Goal: Task Accomplishment & Management: Manage account settings

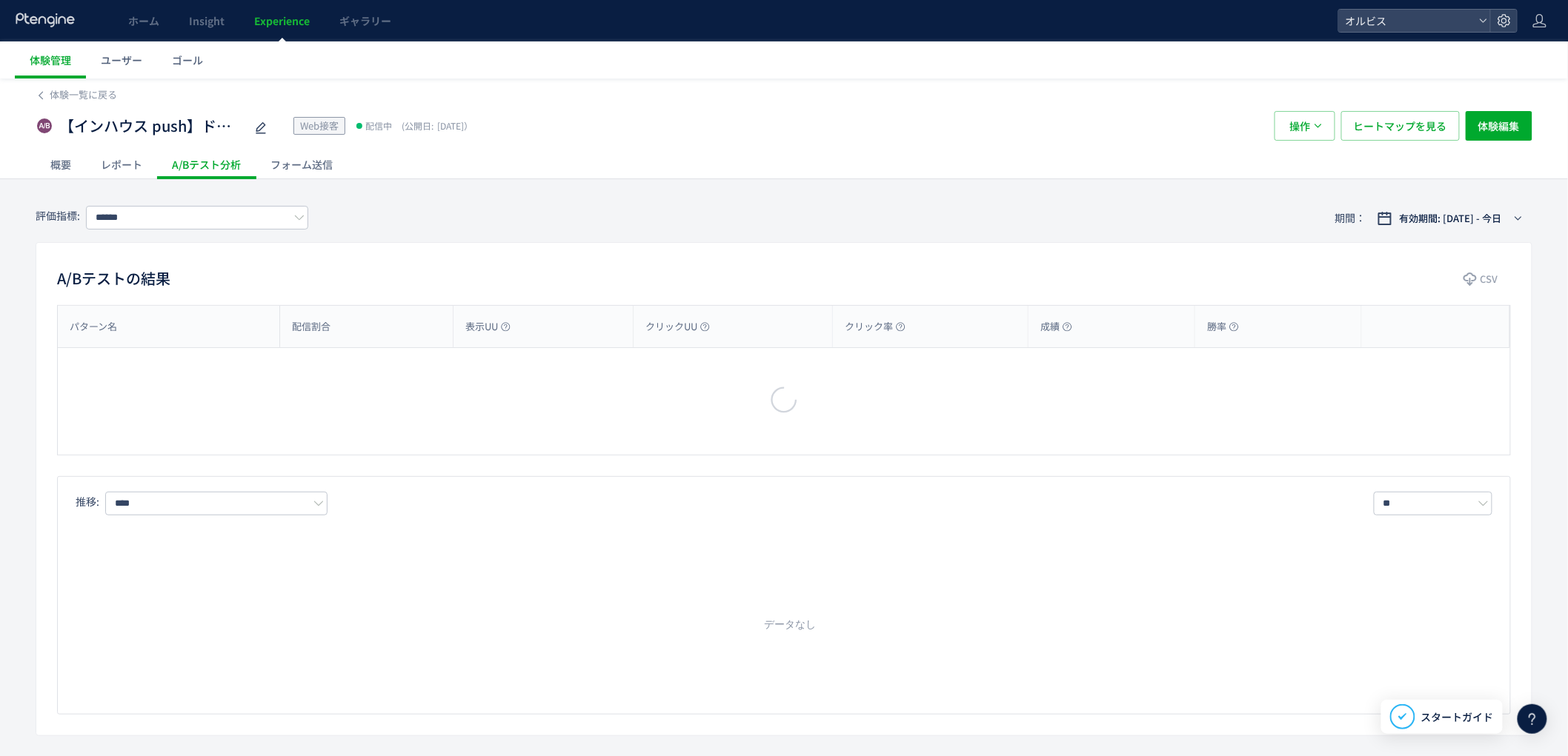
type input "**"
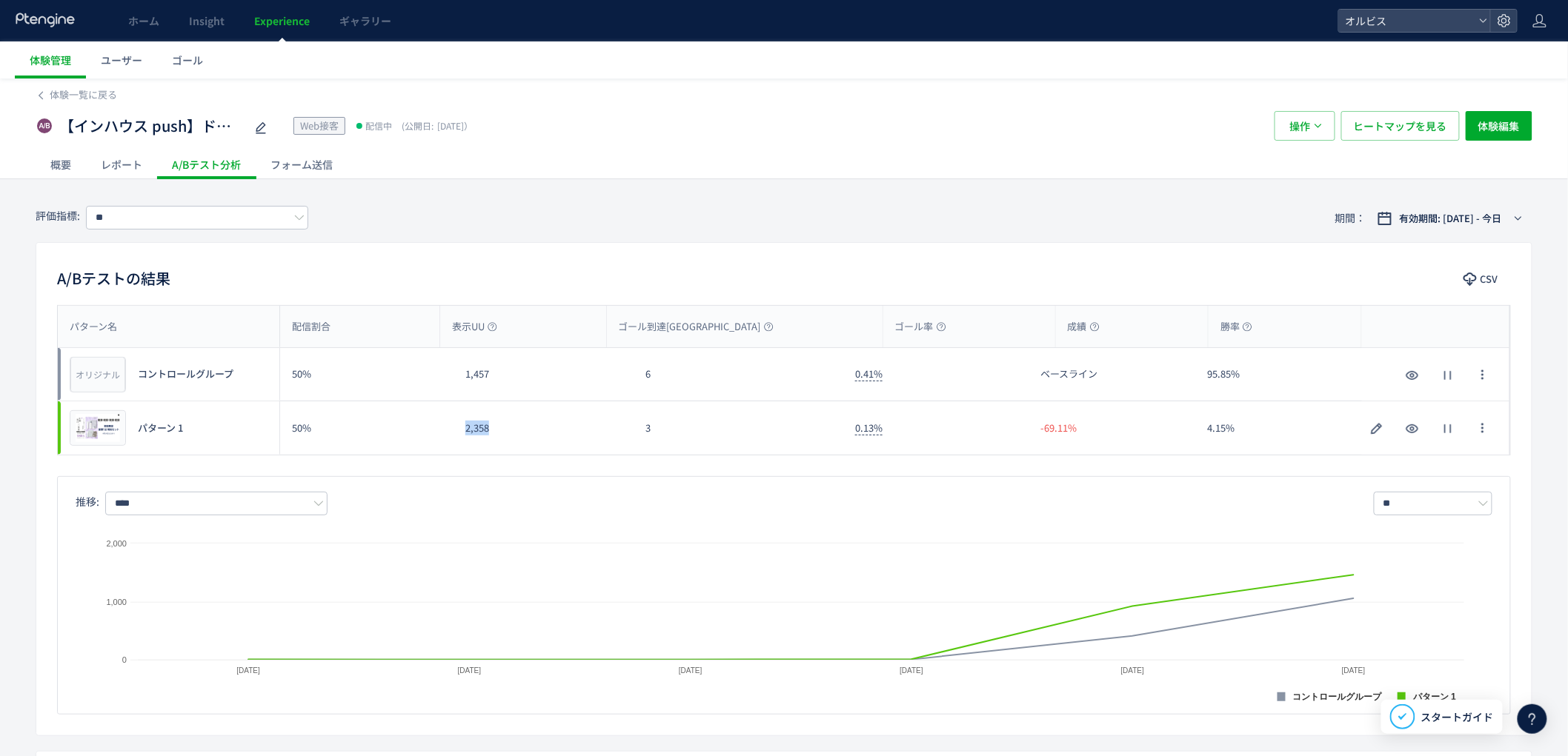
drag, startPoint x: 444, startPoint y: 441, endPoint x: 572, endPoint y: 447, distance: 128.1
click at [566, 447] on div "プレビュー パターン 1 50% 2,358 3 0.13% -69.11% 4.15% プレビュー パターン 1" at bounding box center [784, 428] width 1452 height 53
click at [572, 447] on div "2,358" at bounding box center [543, 428] width 181 height 53
click at [274, 24] on span "Experience" at bounding box center [281, 21] width 55 height 14
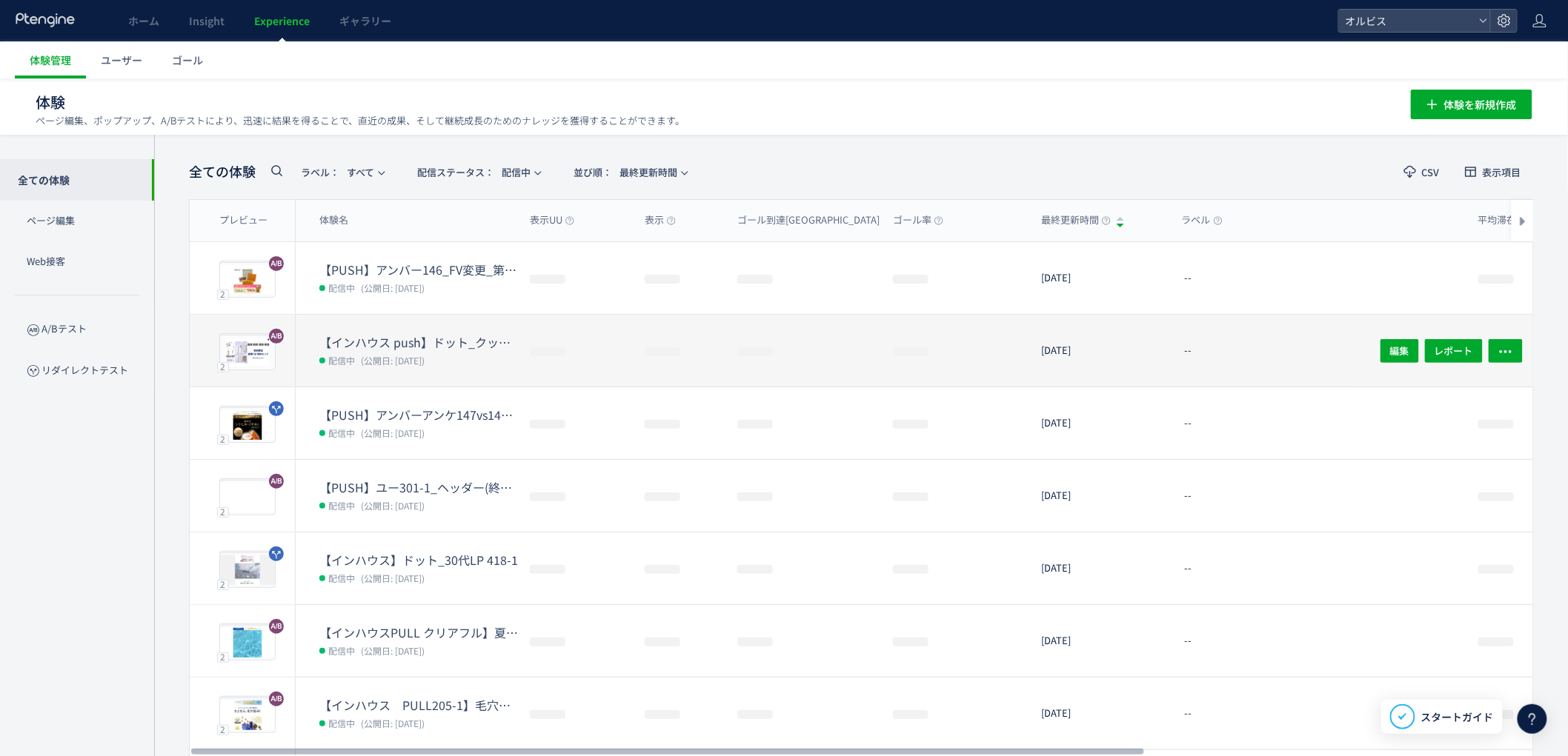
click at [401, 378] on dl "【インハウス push】ドット_クッション カウントダウンpopup 配信中 (公開日: [DATE])" at bounding box center [418, 360] width 199 height 52
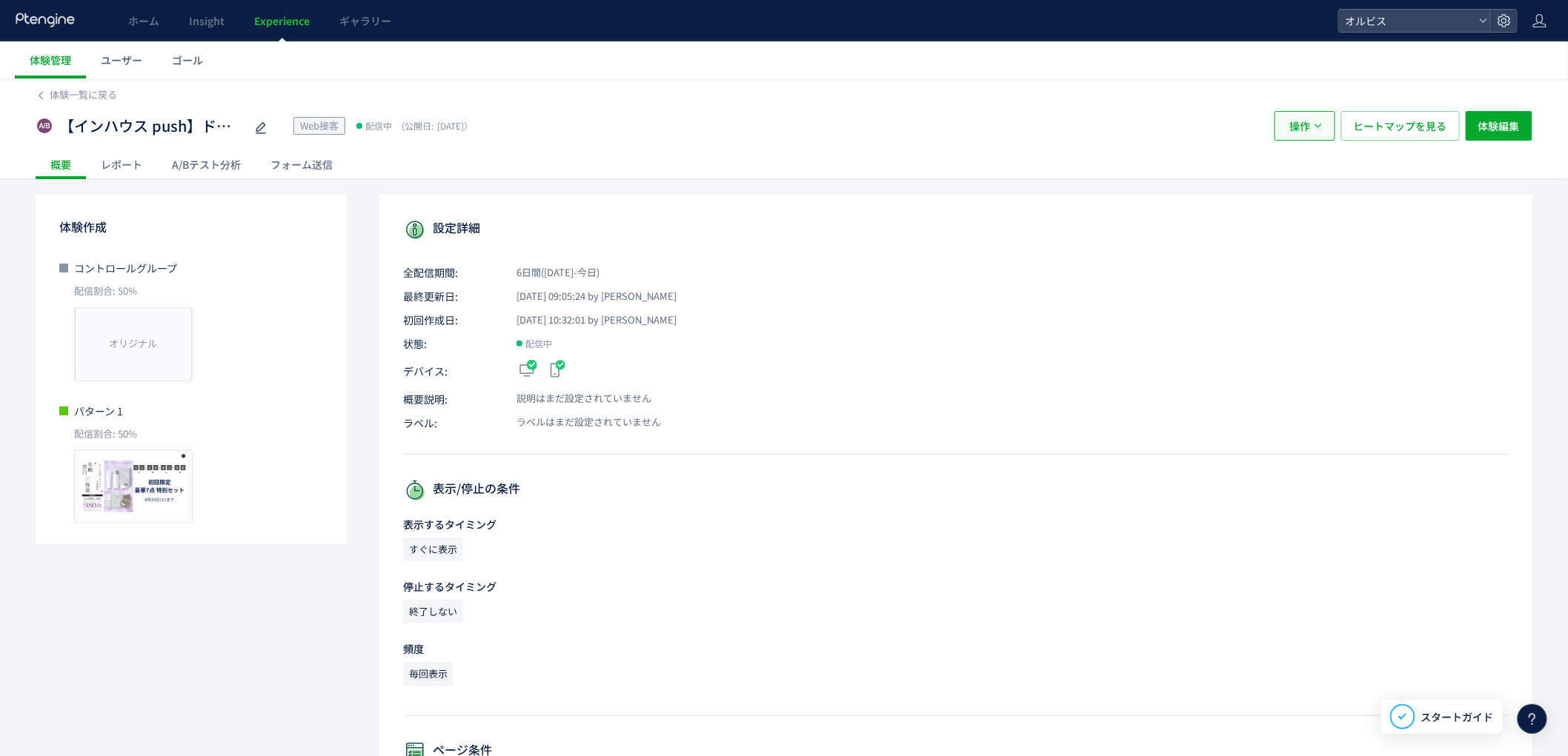
click at [1287, 129] on button "操作" at bounding box center [1305, 125] width 61 height 30
click at [1300, 178] on li "停止" at bounding box center [1304, 170] width 51 height 27
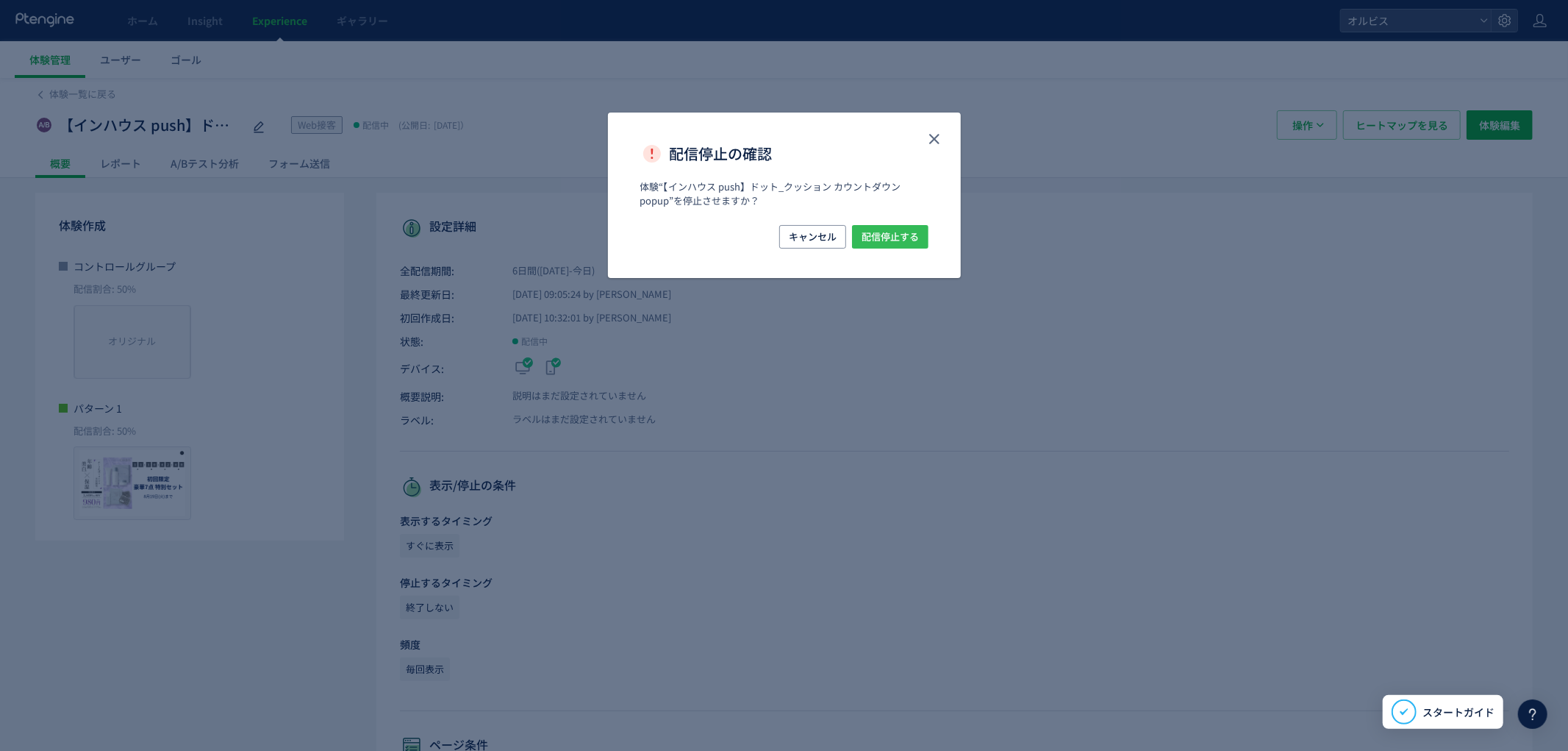
click at [892, 227] on span "配信停止する" at bounding box center [890, 237] width 57 height 24
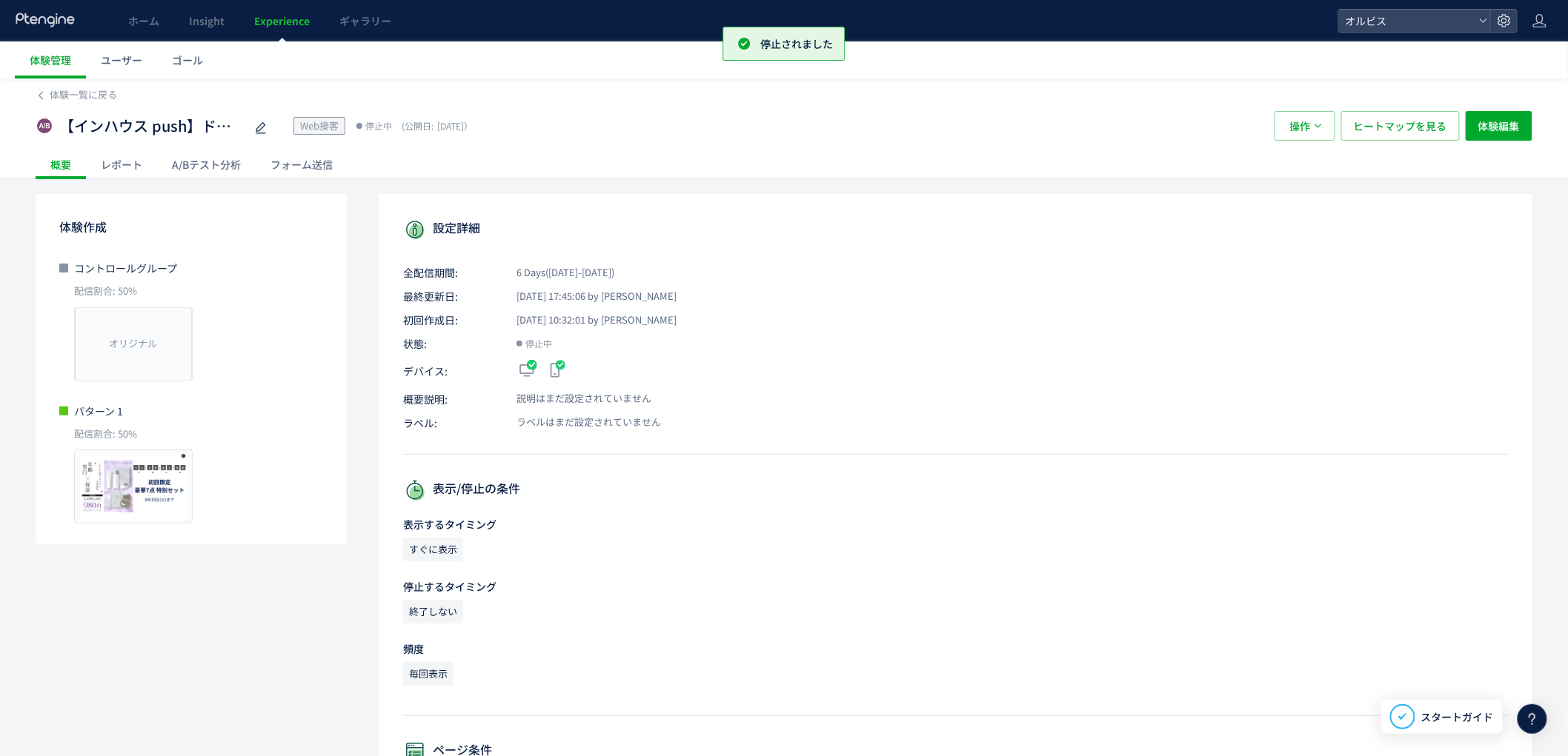
click at [280, 18] on span "Experience" at bounding box center [281, 21] width 55 height 14
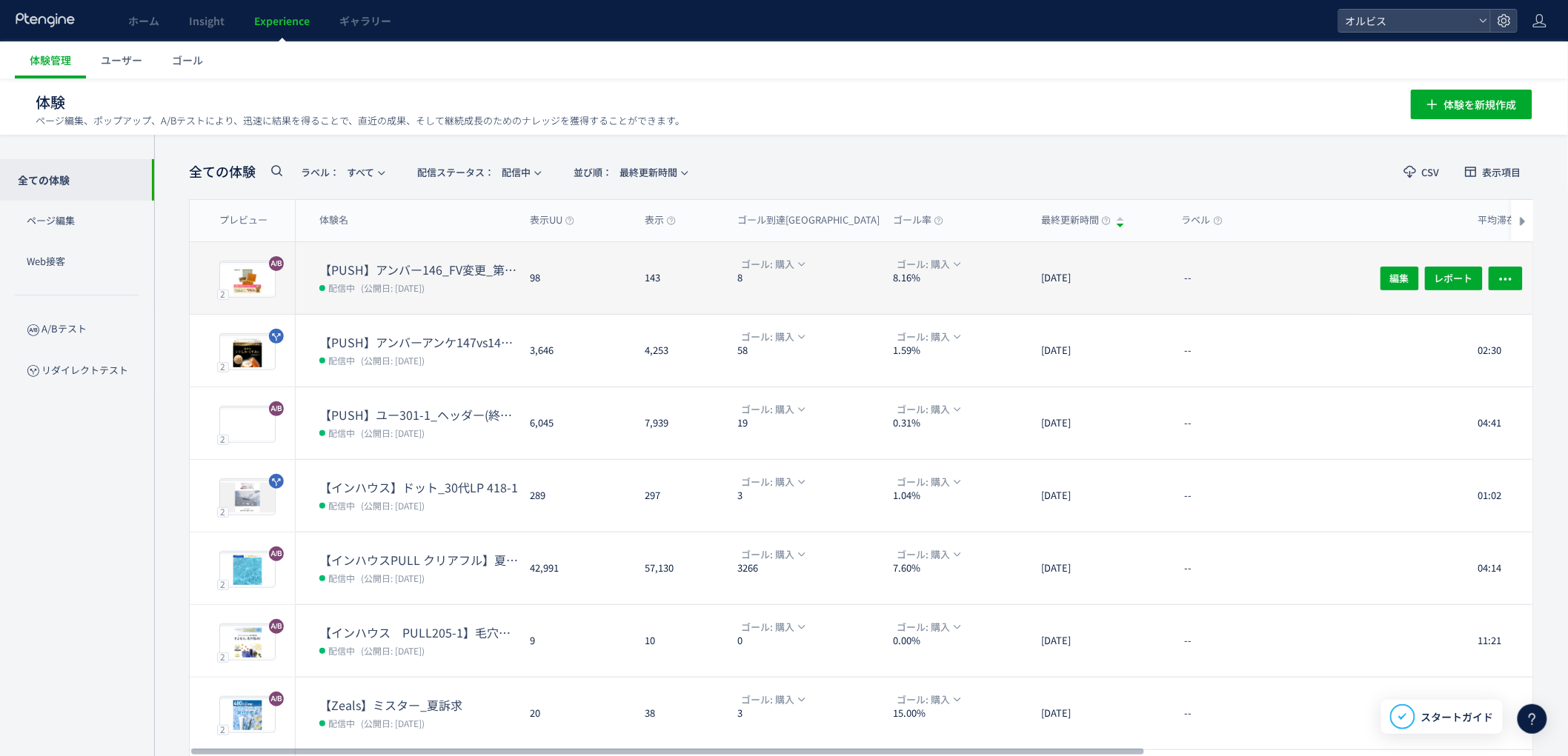
click at [485, 286] on dd "配信中 (公開日: [DATE])" at bounding box center [418, 288] width 199 height 19
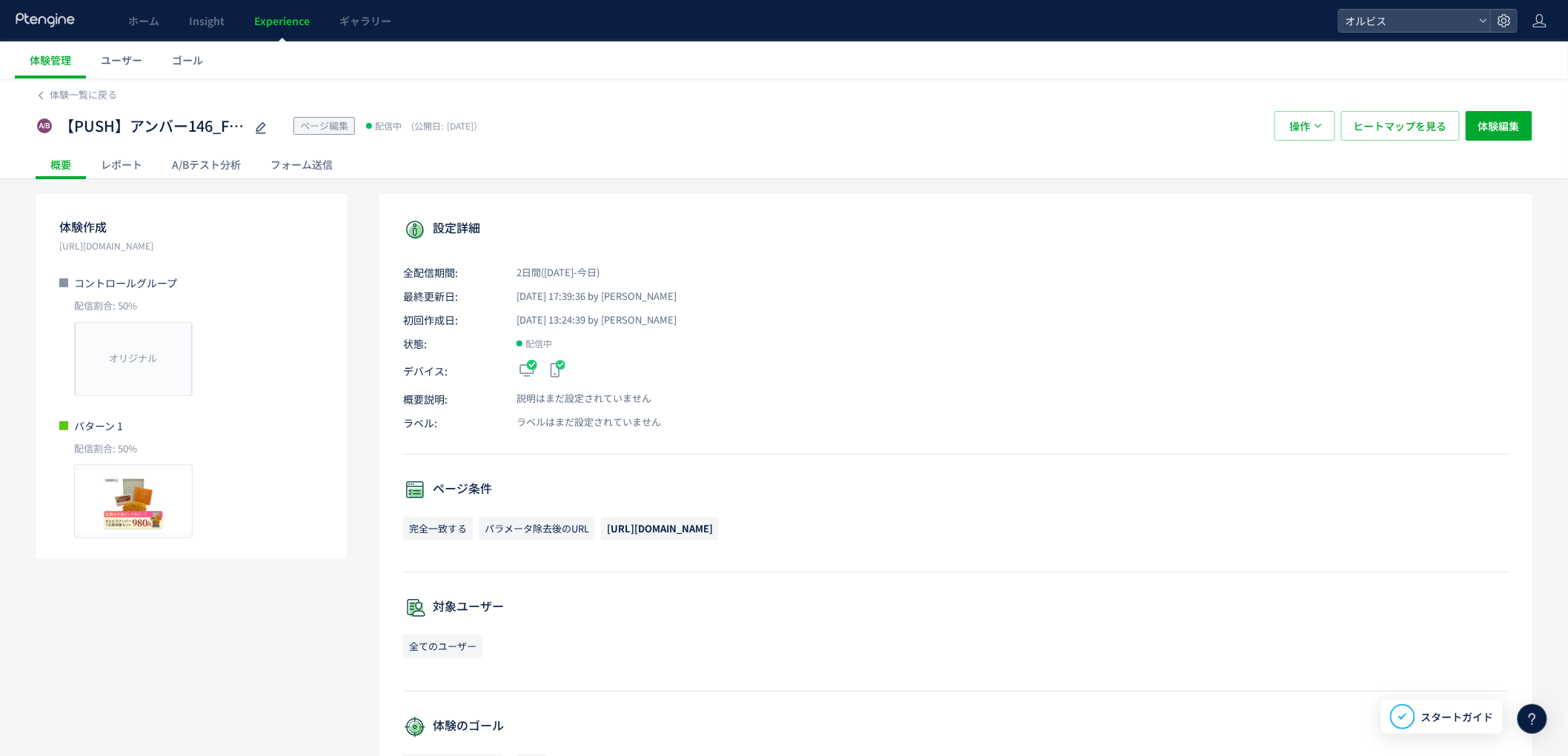
click at [175, 170] on div "A/Bテスト分析" at bounding box center [206, 164] width 99 height 30
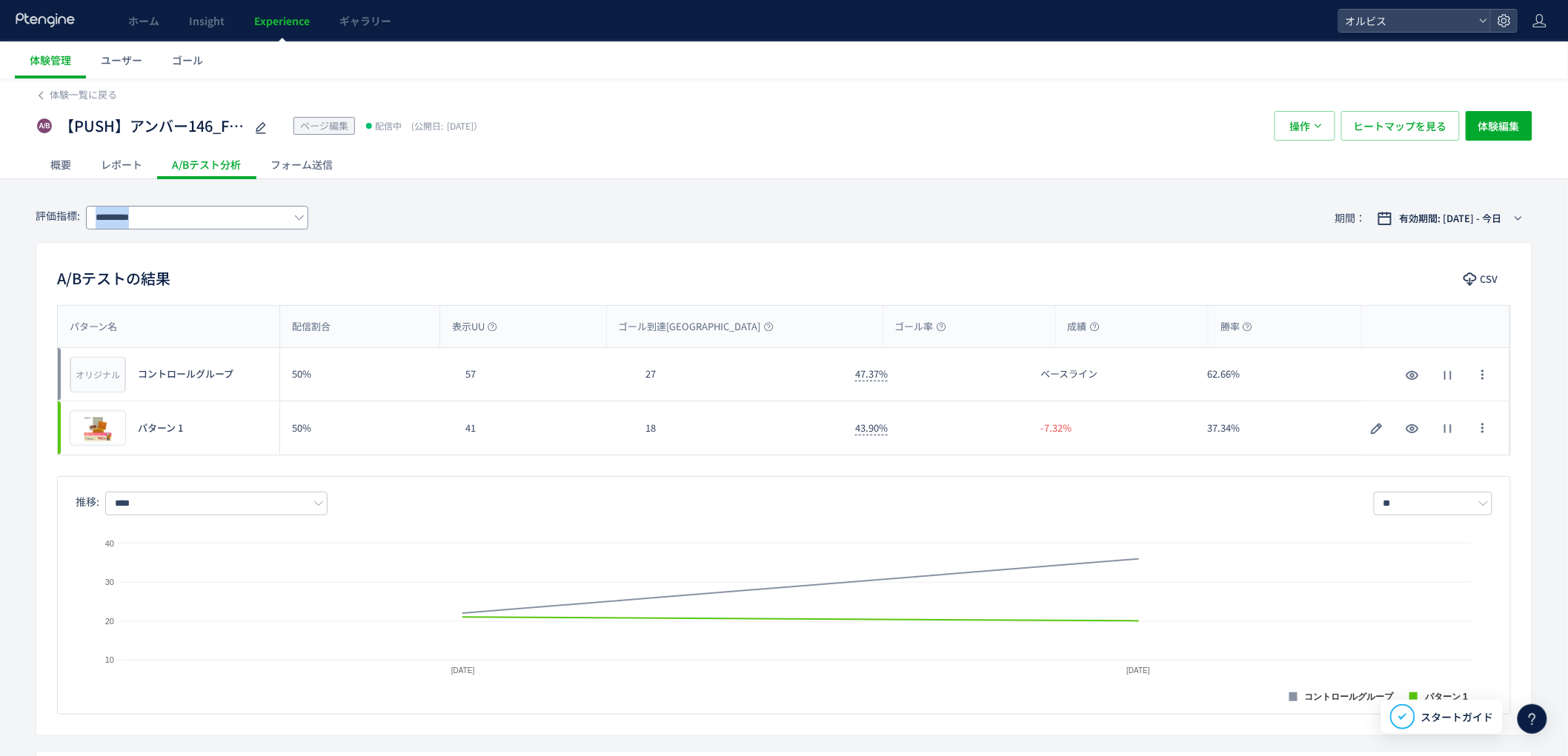
click at [294, 223] on div "*********" at bounding box center [197, 218] width 223 height 24
click at [223, 300] on span "購入" at bounding box center [200, 303] width 193 height 25
type input "**"
click at [83, 439] on div "プレビュー" at bounding box center [98, 428] width 56 height 35
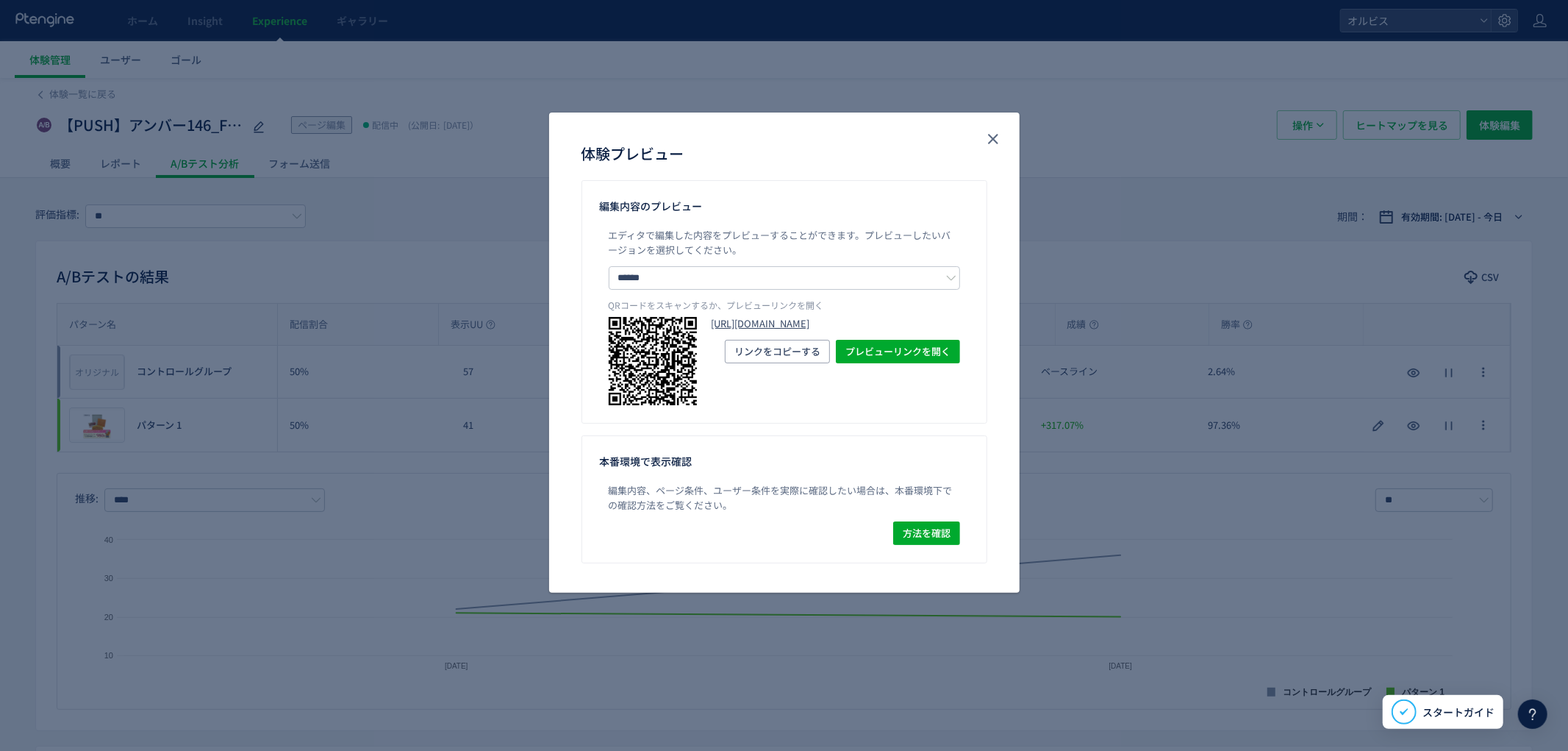
click at [767, 331] on link "[URL][DOMAIN_NAME]" at bounding box center [836, 324] width 249 height 14
